Goal: Task Accomplishment & Management: Manage account settings

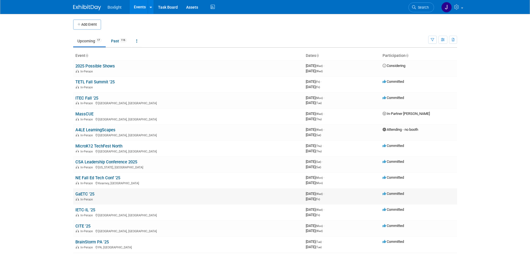
click at [90, 192] on link "GaETC '25" at bounding box center [84, 193] width 19 height 5
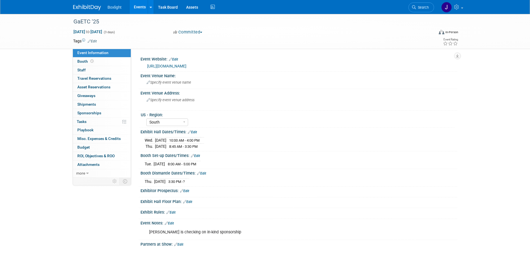
select select "South"
click at [167, 76] on div "Event Venue Name:" at bounding box center [299, 75] width 317 height 7
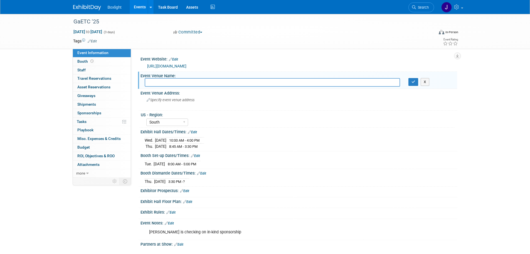
click at [167, 82] on input "text" at bounding box center [273, 82] width 256 height 9
type input "[US_STATE][GEOGRAPHIC_DATA]"
click at [415, 84] on icon "button" at bounding box center [414, 82] width 4 height 4
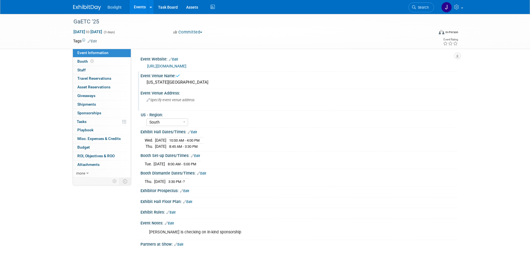
click at [166, 90] on div "Event Venue Address:" at bounding box center [299, 92] width 317 height 7
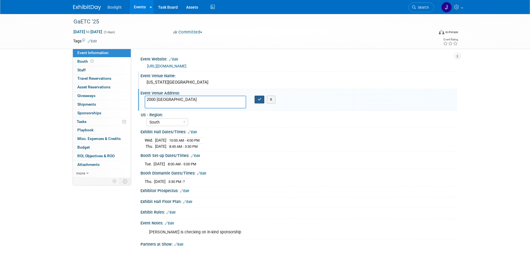
type textarea "2000 [GEOGRAPHIC_DATA]"
drag, startPoint x: 257, startPoint y: 99, endPoint x: 344, endPoint y: 48, distance: 100.7
click at [258, 98] on button "button" at bounding box center [260, 100] width 10 height 8
